Goal: Task Accomplishment & Management: Manage account settings

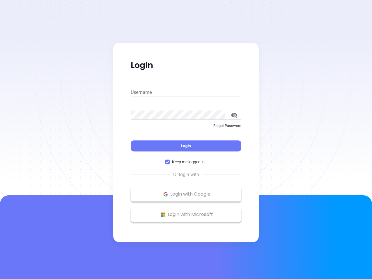
click at [186, 140] on div "Login" at bounding box center [186, 143] width 111 height 18
click at [186, 93] on input "Username" at bounding box center [186, 92] width 111 height 9
click at [235, 115] on icon "toggle password visibility" at bounding box center [234, 116] width 6 height 6
click at [186, 146] on span "Login" at bounding box center [186, 145] width 10 height 5
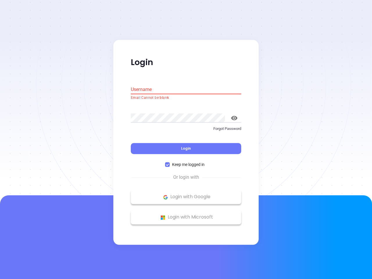
click at [186, 162] on span "Keep me logged in" at bounding box center [188, 165] width 37 height 6
click at [170, 163] on input "Keep me logged in" at bounding box center [167, 165] width 5 height 5
checkbox input "false"
click at [186, 194] on p "Login with Google" at bounding box center [186, 197] width 105 height 9
click at [186, 215] on p "Login with Microsoft" at bounding box center [186, 217] width 105 height 9
